Goal: Find specific page/section: Find specific page/section

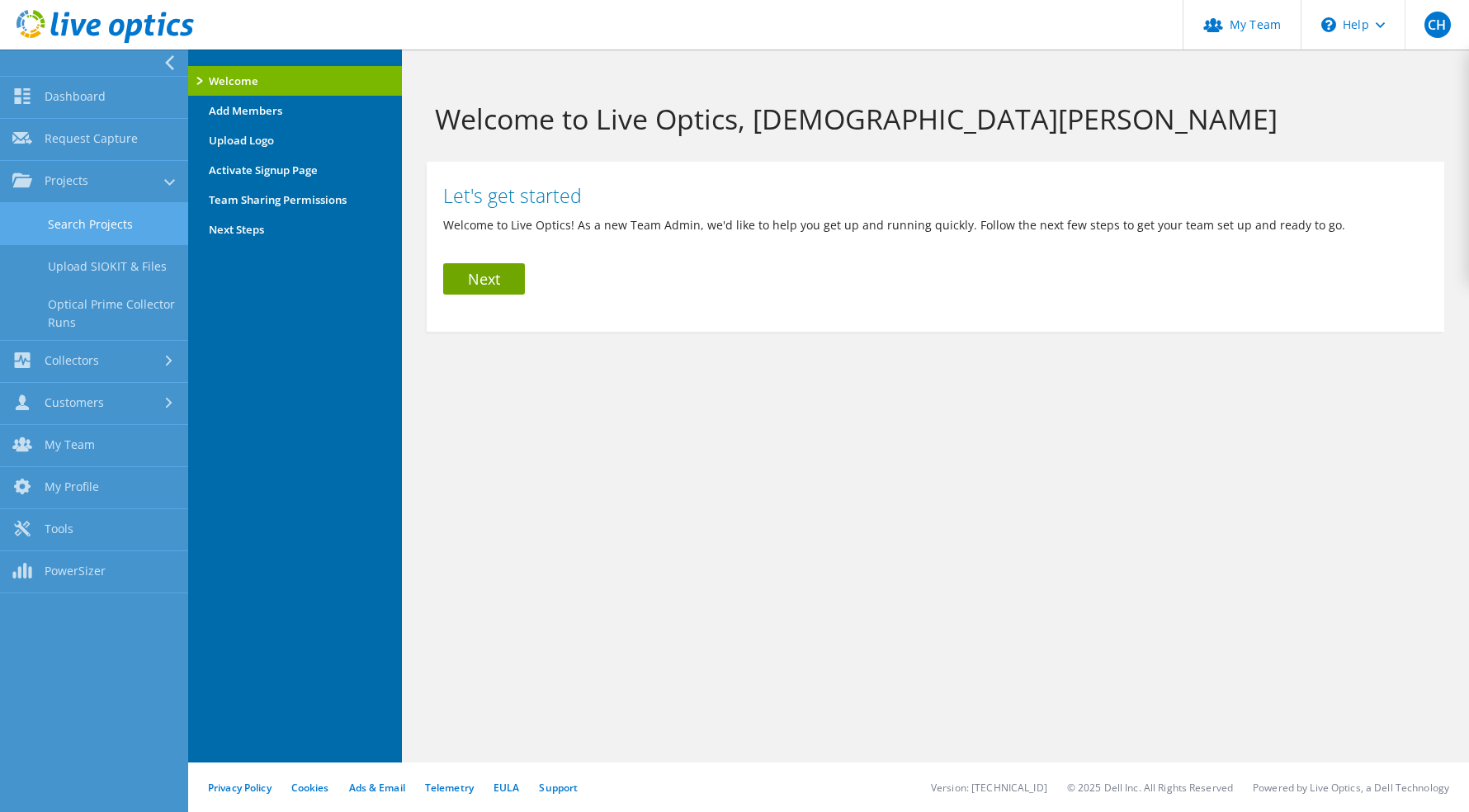
click at [76, 222] on link "Search Projects" at bounding box center [94, 224] width 188 height 42
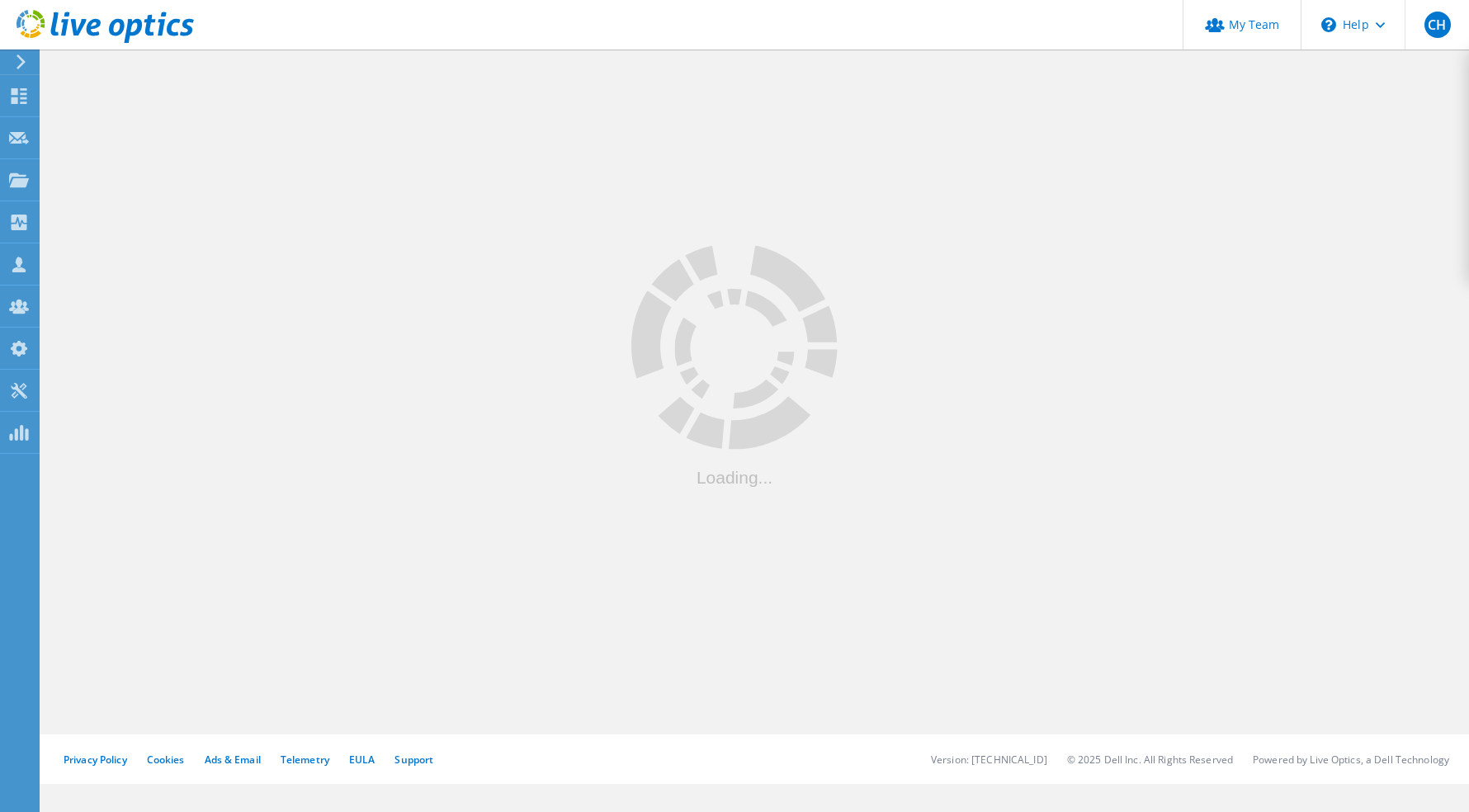
click at [20, 62] on icon at bounding box center [20, 61] width 12 height 15
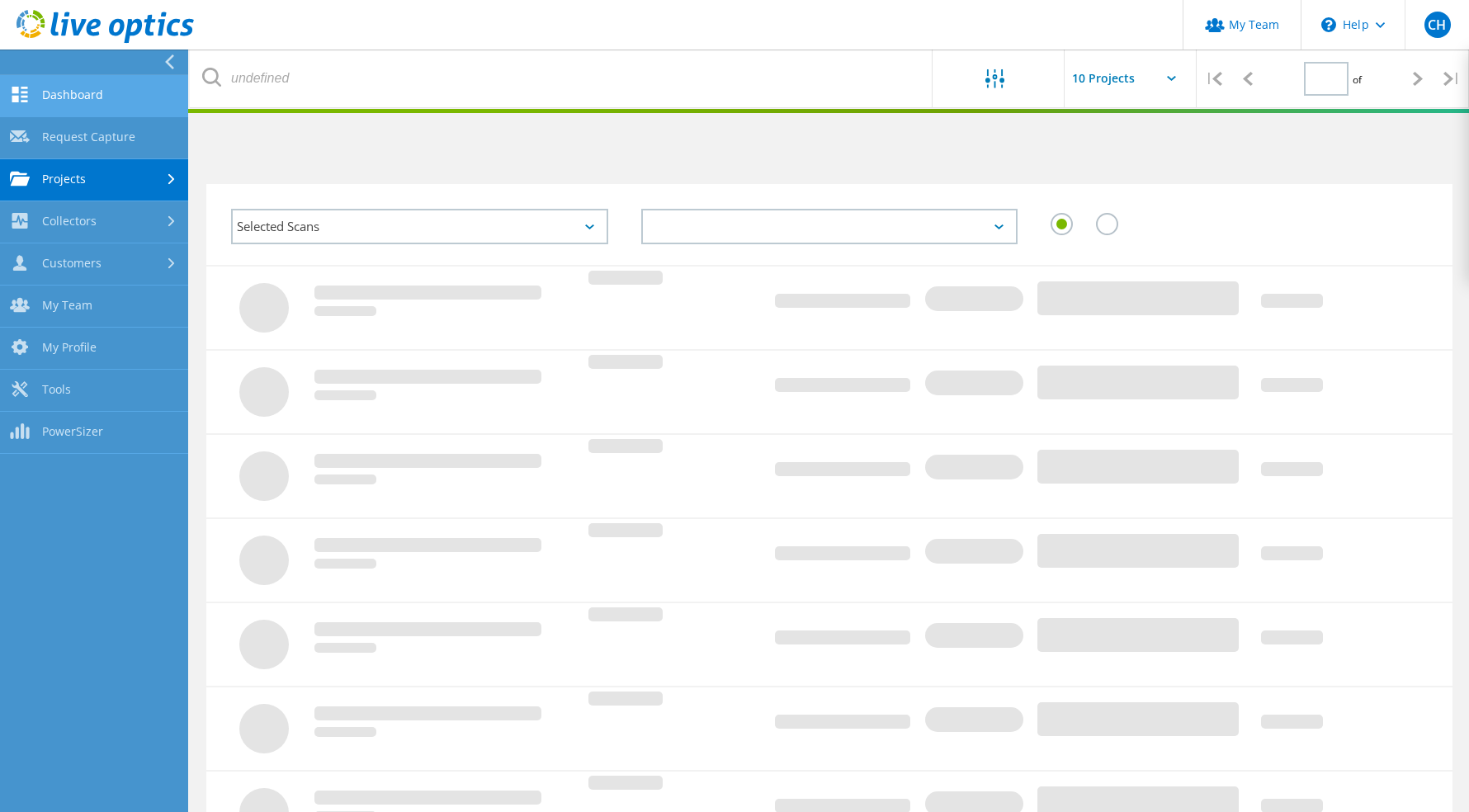
type input "1"
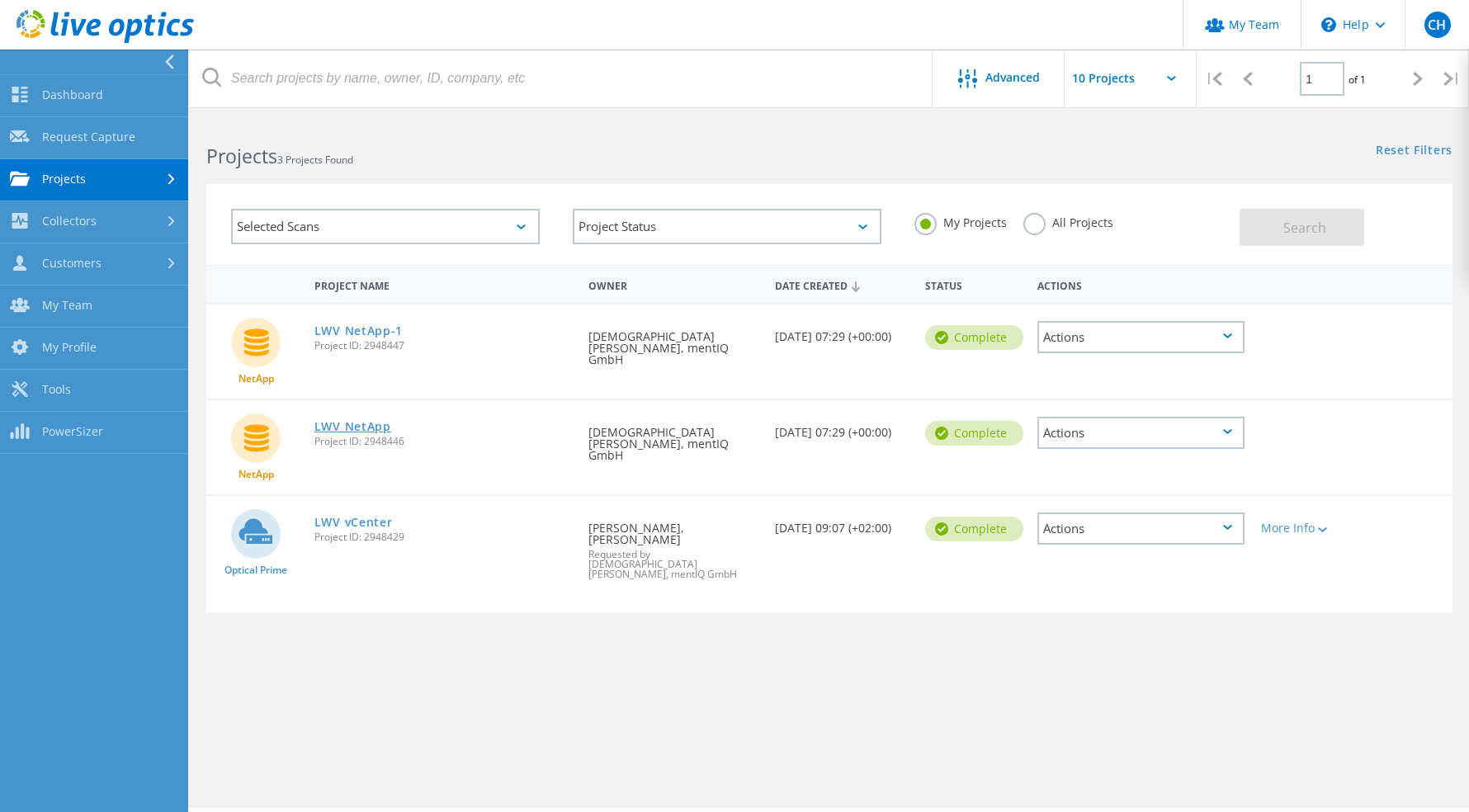
click at [369, 421] on link "LWV NetApp" at bounding box center [353, 427] width 77 height 12
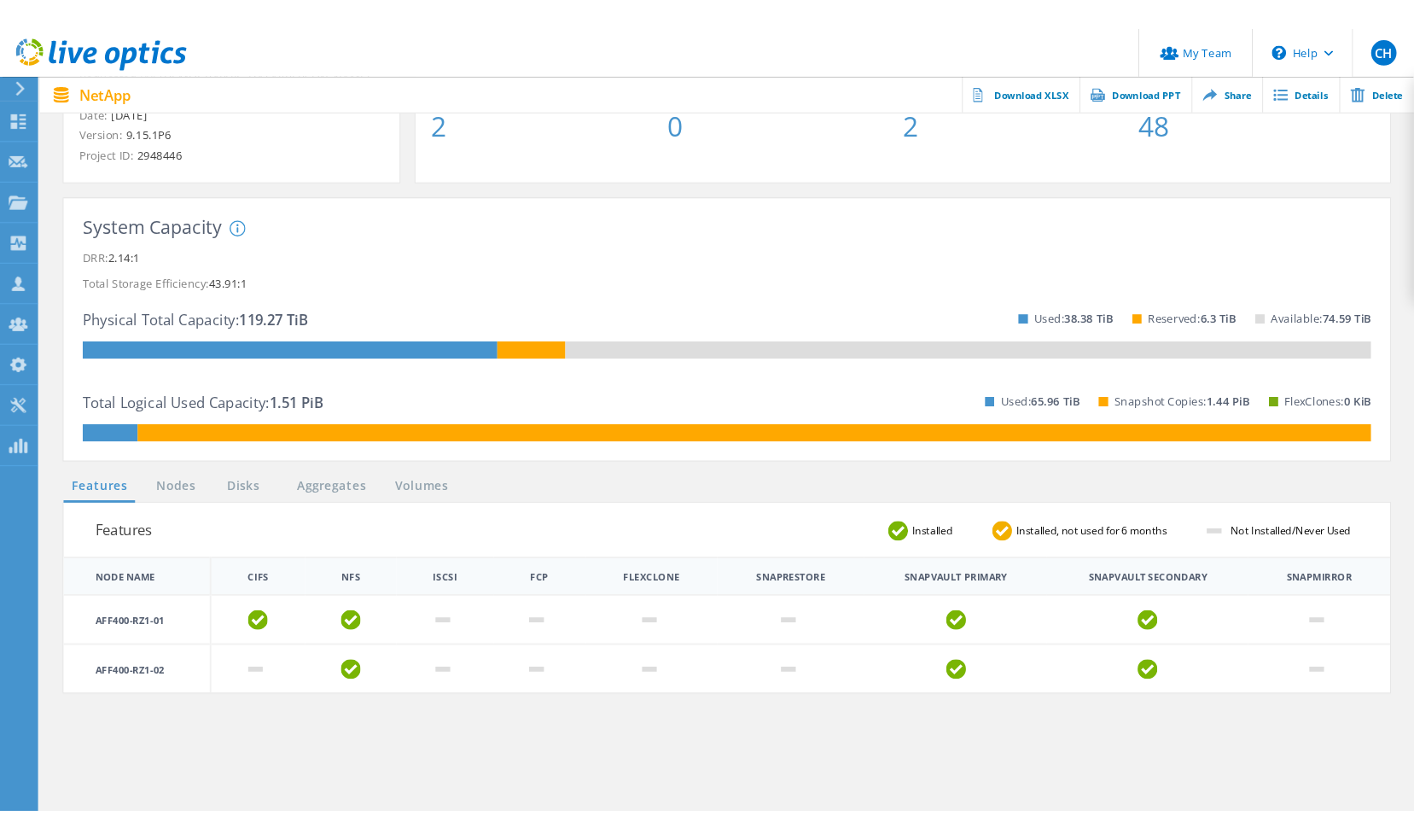
scroll to position [162, 0]
